Goal: Task Accomplishment & Management: Manage account settings

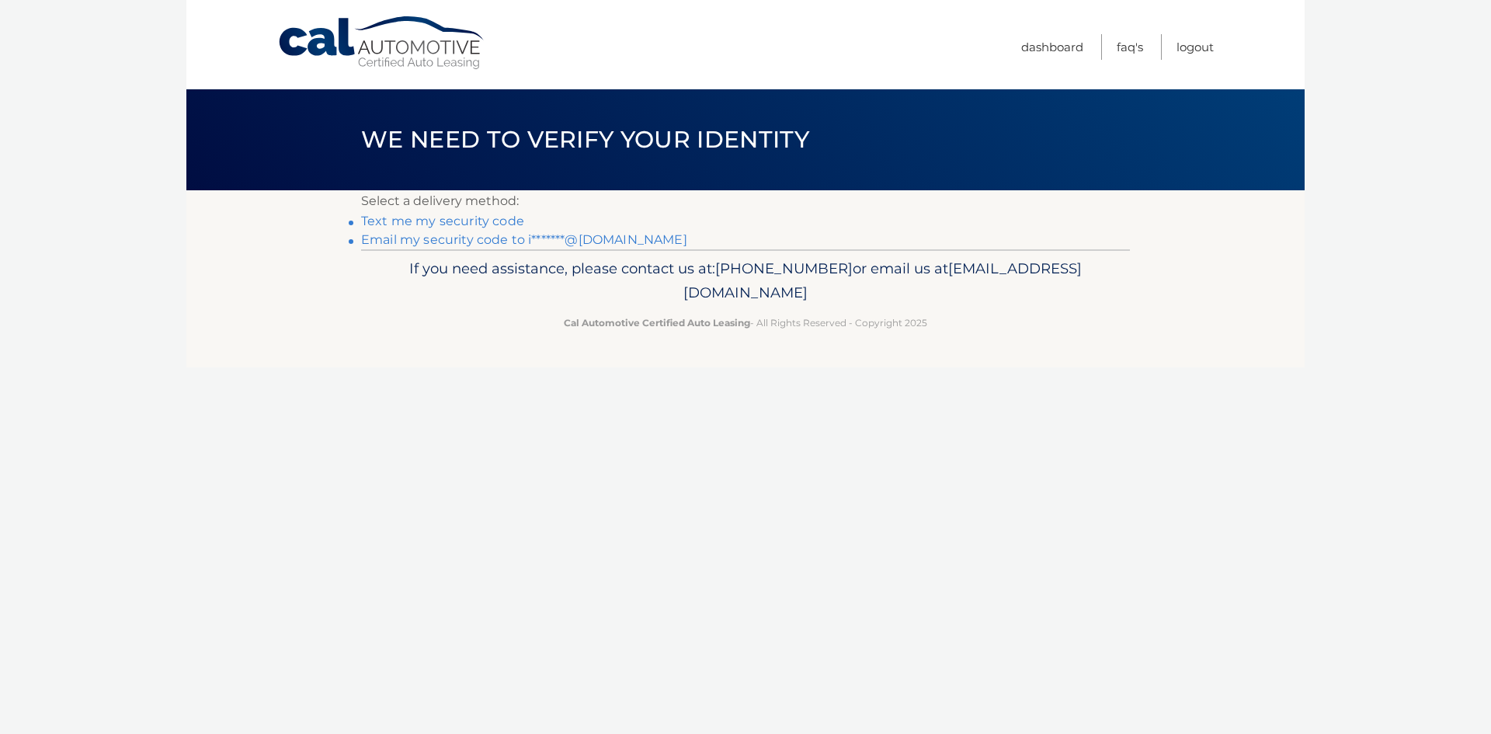
click at [526, 238] on link "Email my security code to i*******@gmail.com" at bounding box center [524, 239] width 326 height 15
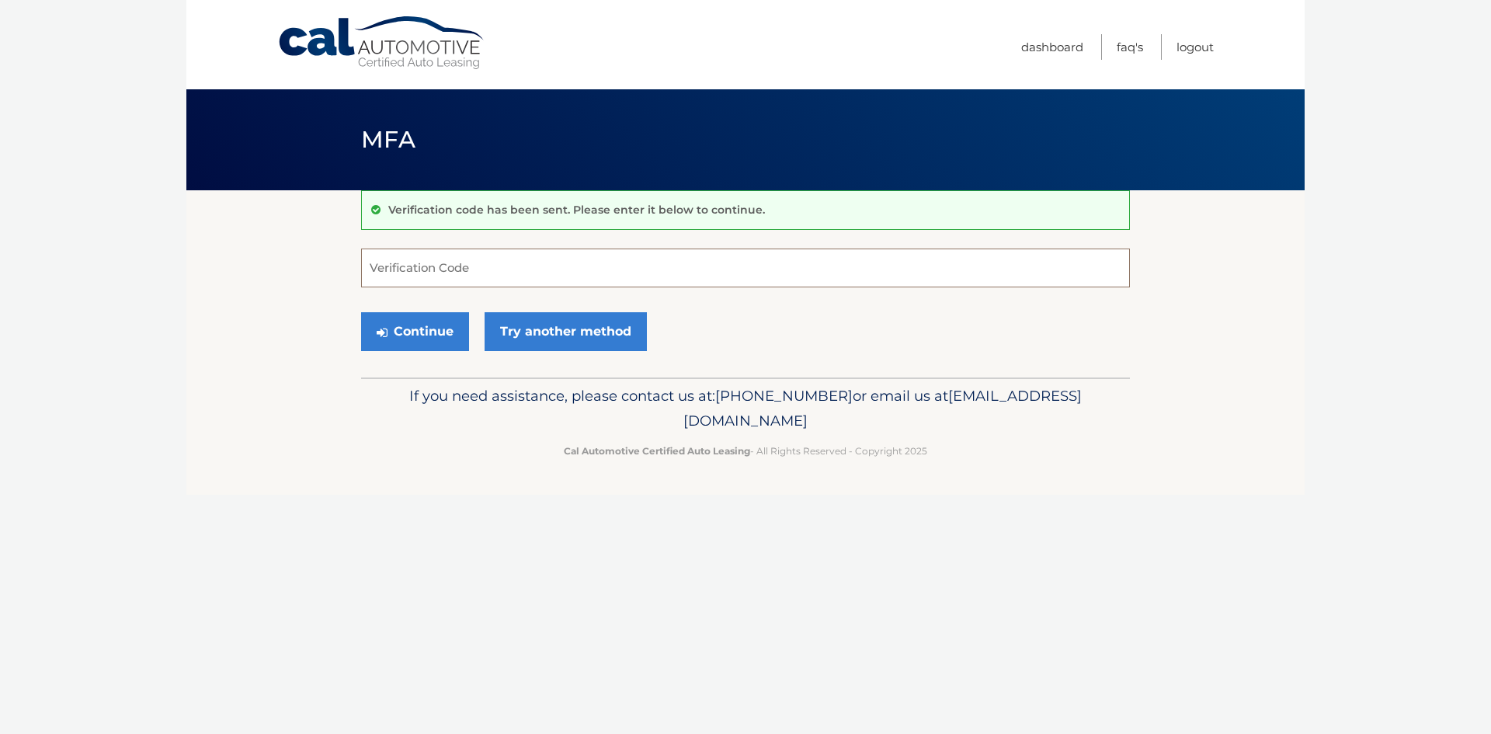
drag, startPoint x: 766, startPoint y: 270, endPoint x: 672, endPoint y: 301, distance: 98.2
click at [765, 269] on input "Verification Code" at bounding box center [745, 267] width 769 height 39
paste input "479826"
type input "479826"
click at [576, 334] on link "Try another method" at bounding box center [566, 331] width 162 height 39
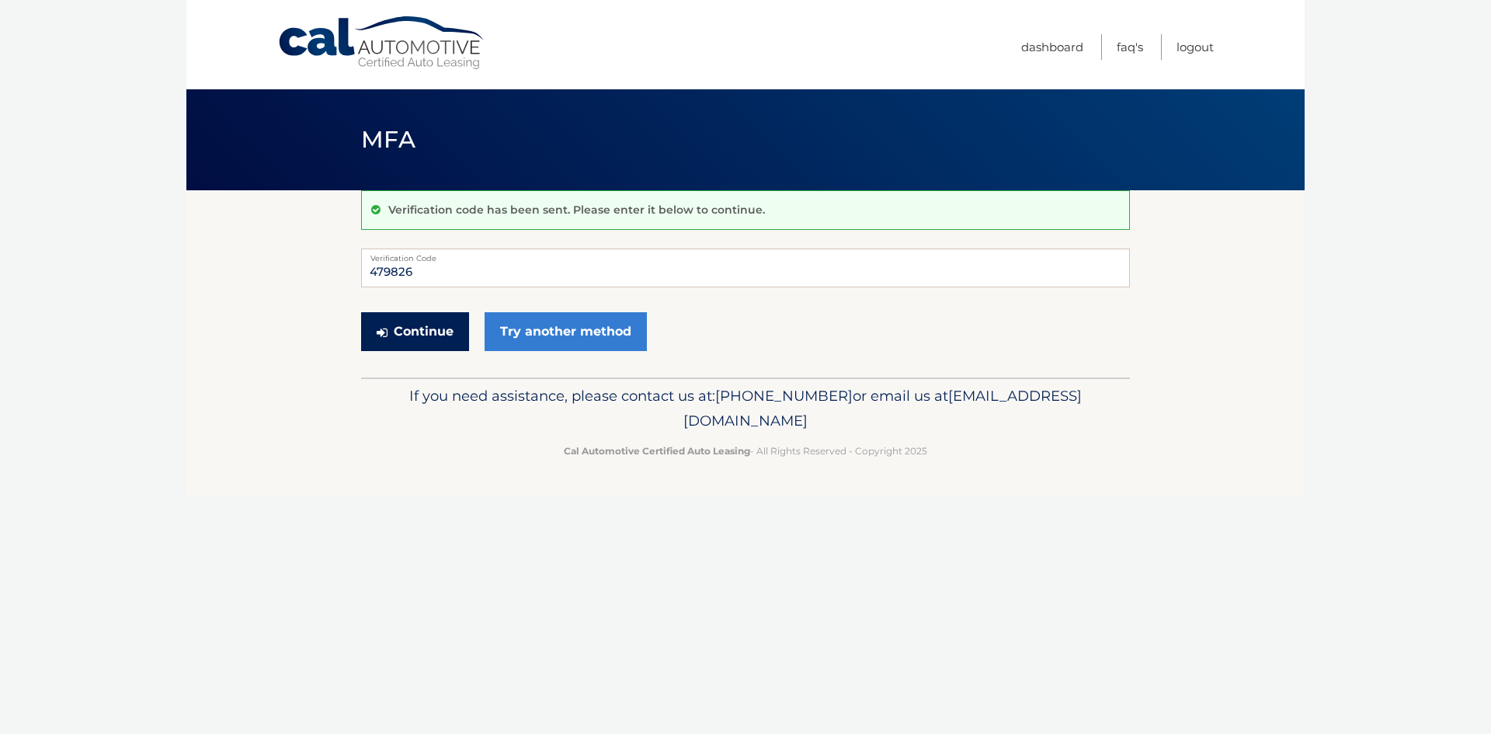
click at [407, 331] on button "Continue" at bounding box center [415, 331] width 108 height 39
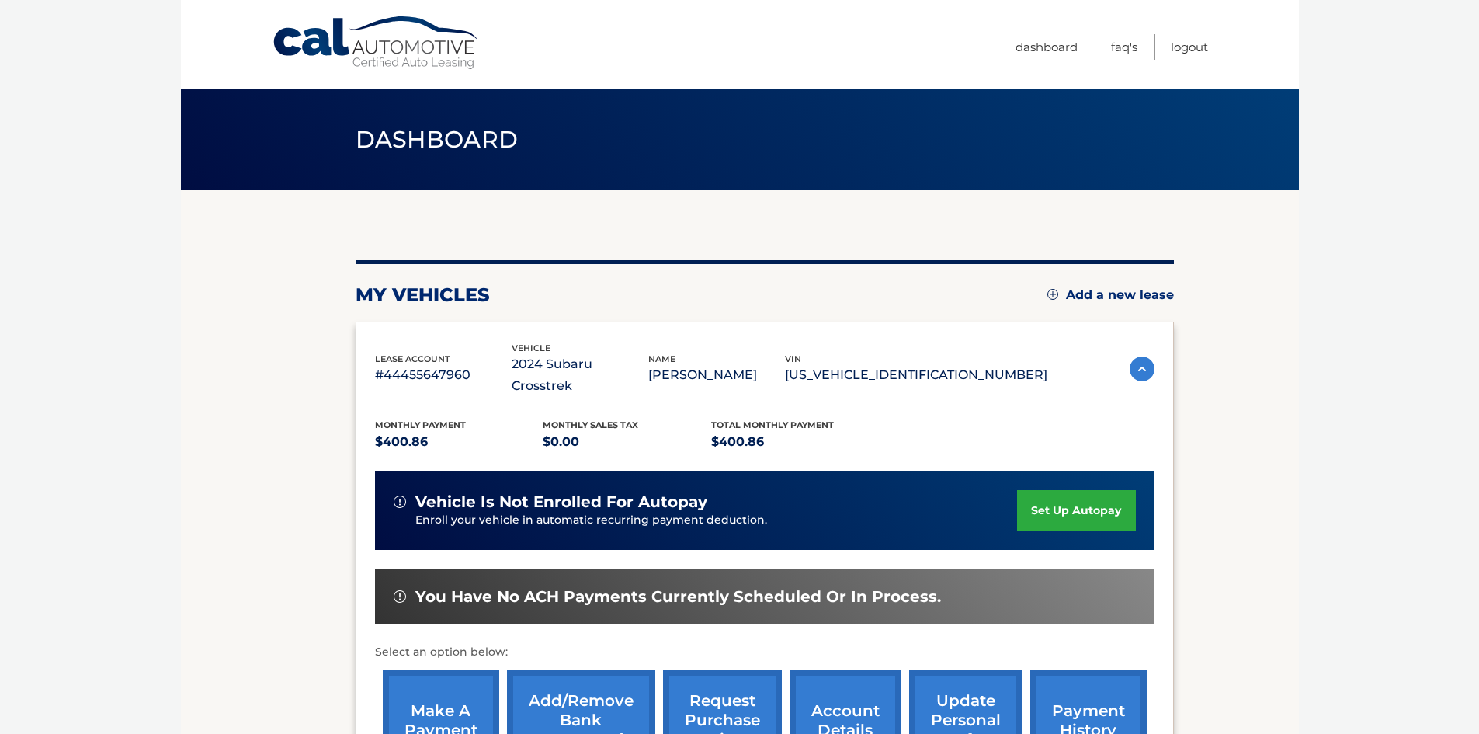
click at [431, 680] on link "make a payment" at bounding box center [441, 720] width 116 height 102
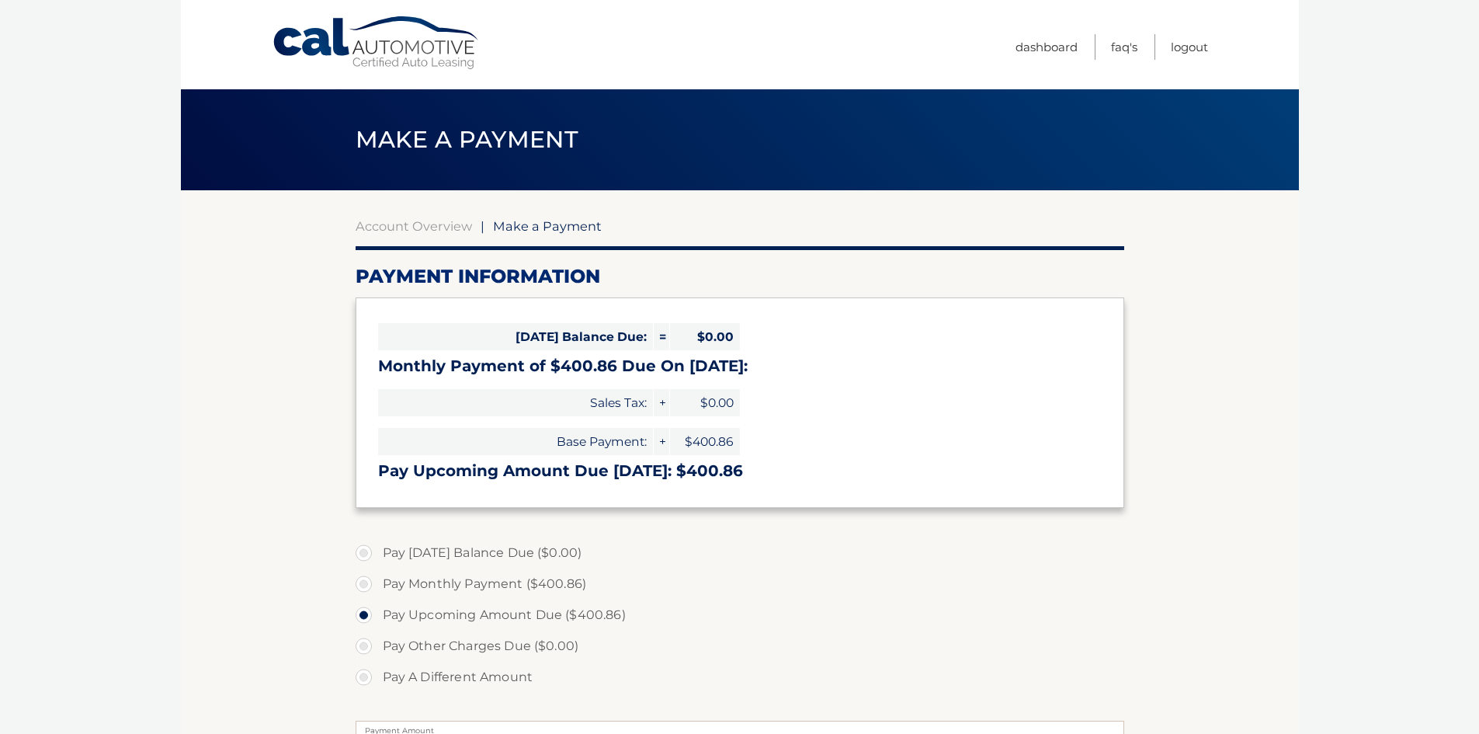
select select "OWM2ZjYwZDUtNDQ2NS00MGQ0LThkMWUtMDAyZTg2MDNhZTA0"
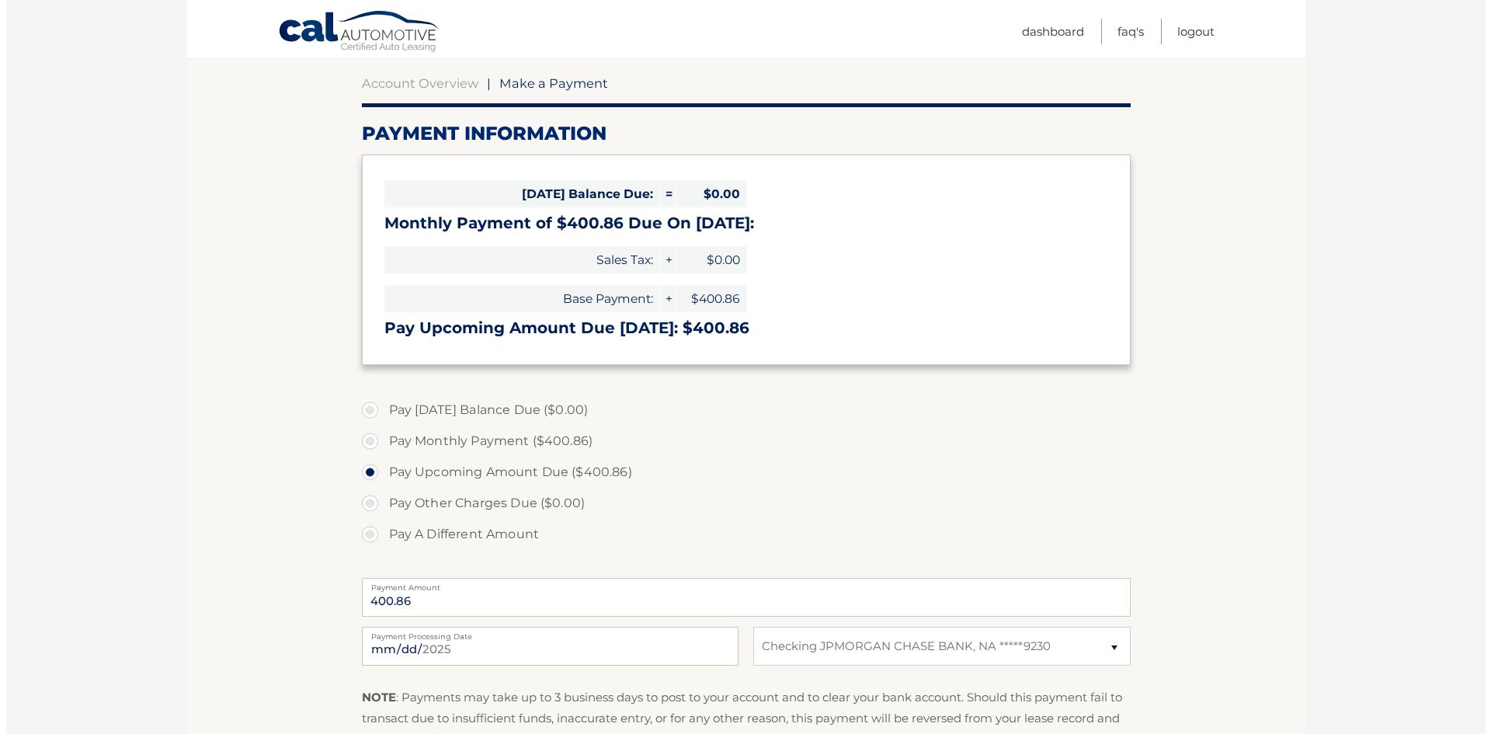
scroll to position [233, 0]
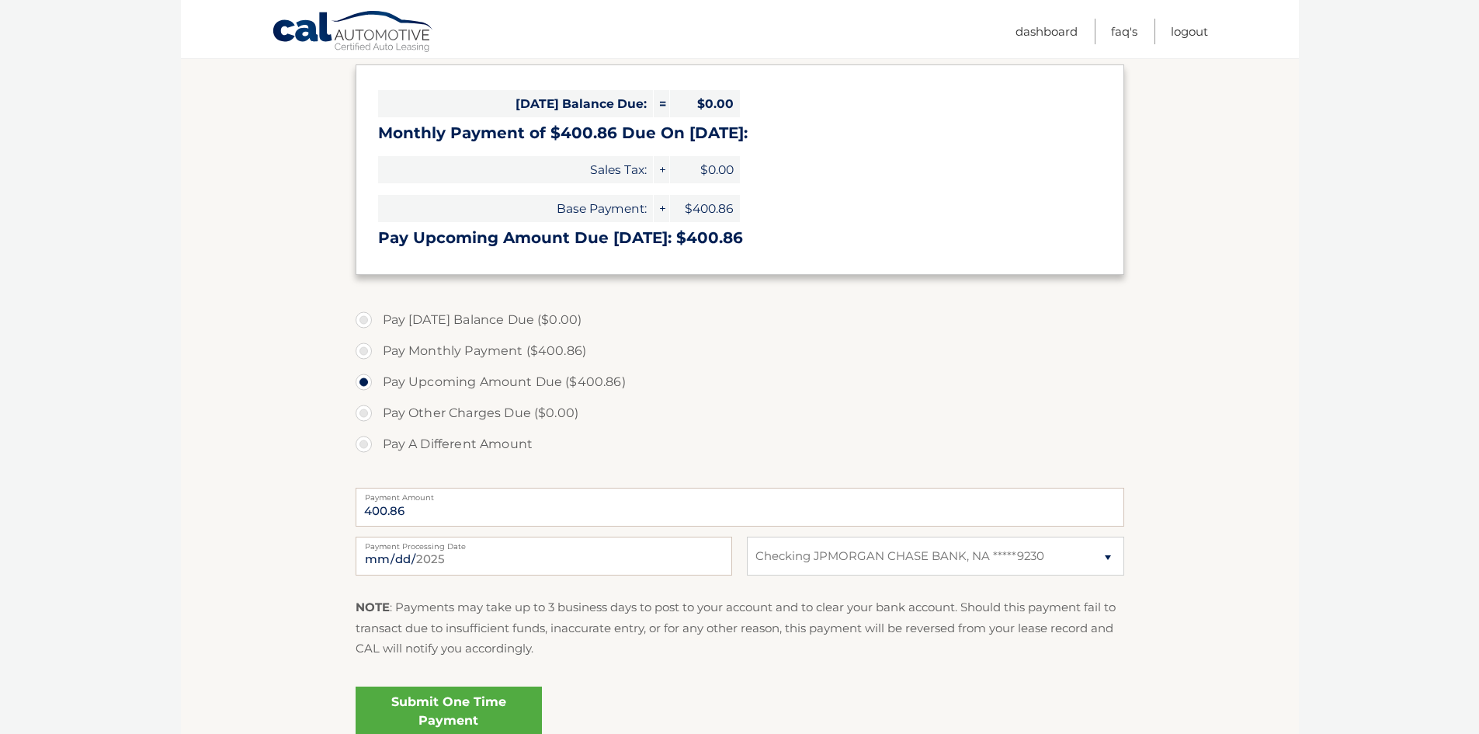
click at [407, 707] on link "Submit One Time Payment" at bounding box center [449, 711] width 186 height 50
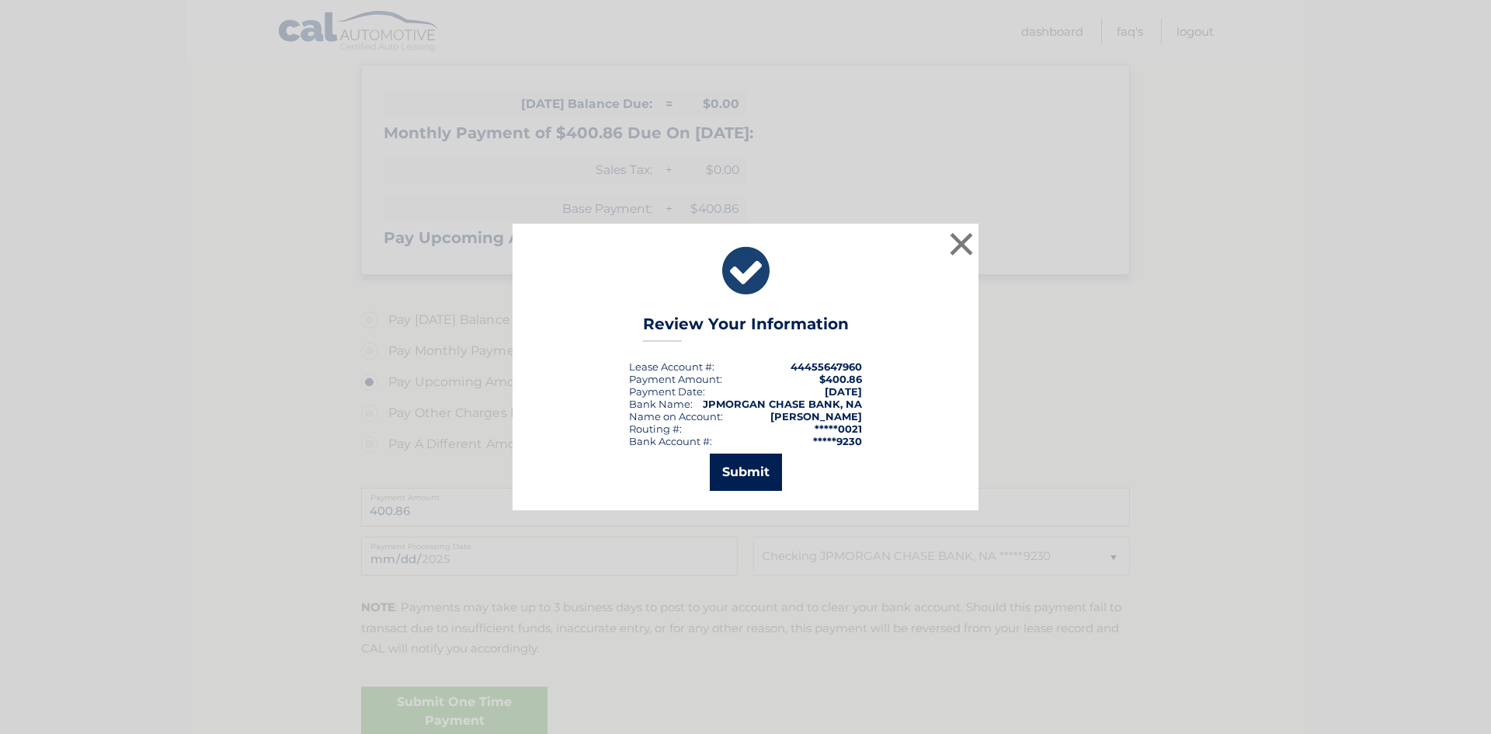
click at [738, 475] on button "Submit" at bounding box center [746, 472] width 72 height 37
